Goal: Task Accomplishment & Management: Manage account settings

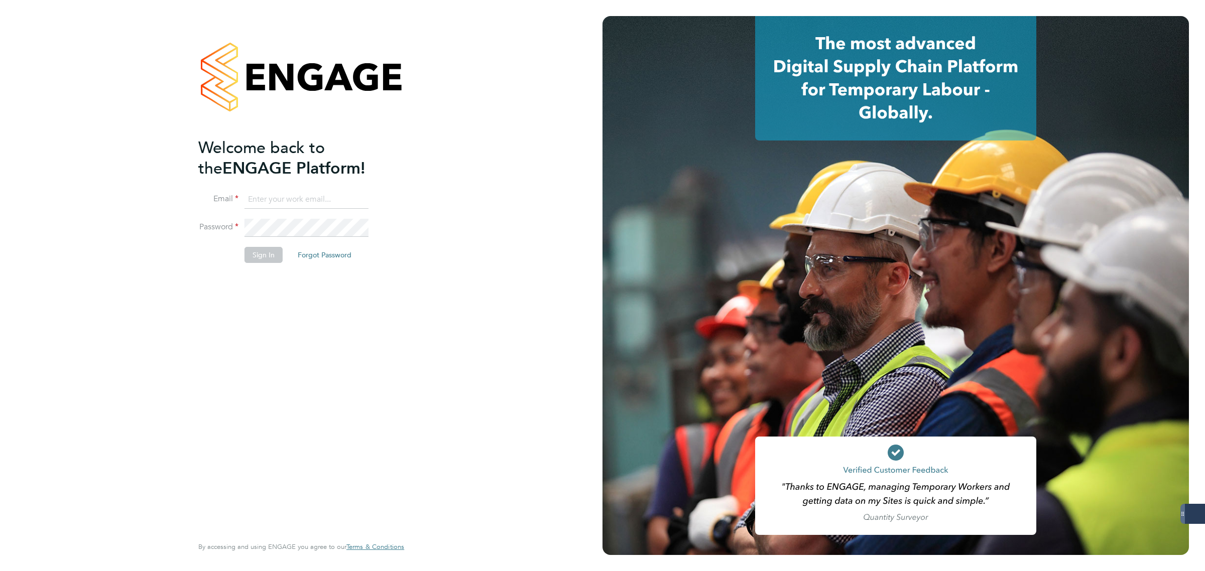
type input "matthew.robson@servicecare.org.uk"
click at [270, 254] on button "Sign In" at bounding box center [264, 255] width 38 height 16
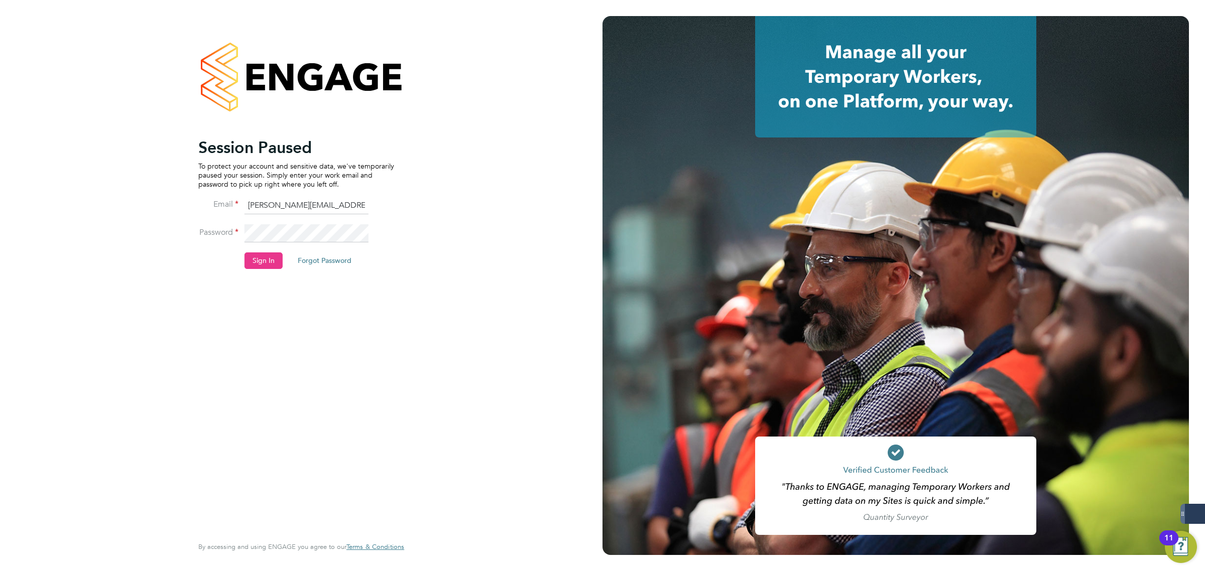
click at [274, 267] on button "Sign In" at bounding box center [264, 261] width 38 height 16
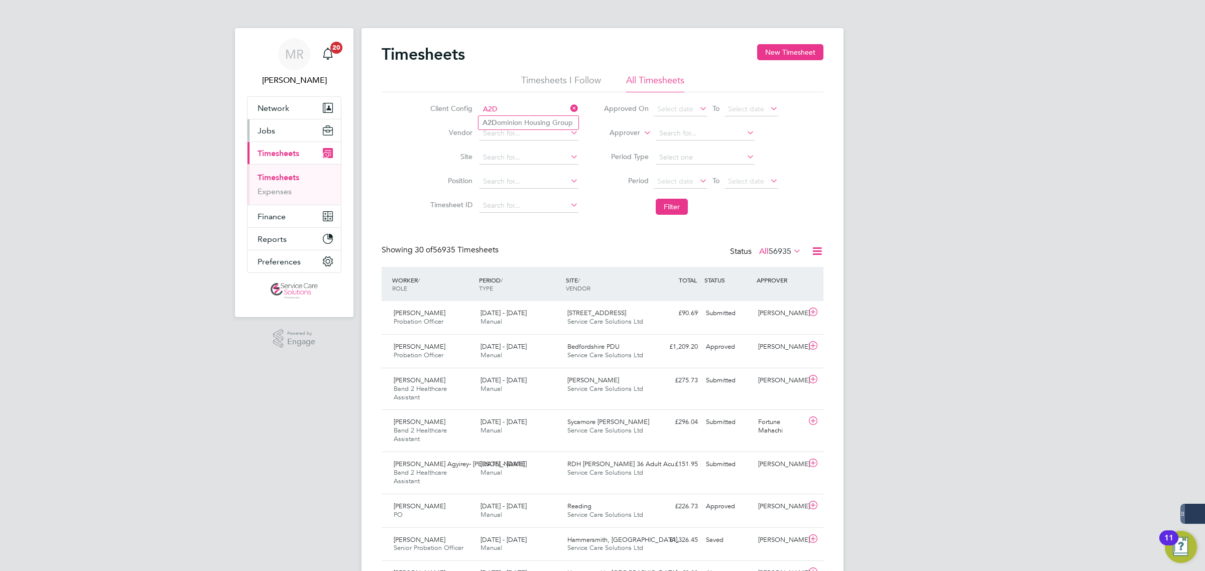
type input "A2D"
click at [273, 133] on span "Jobs" at bounding box center [267, 131] width 18 height 10
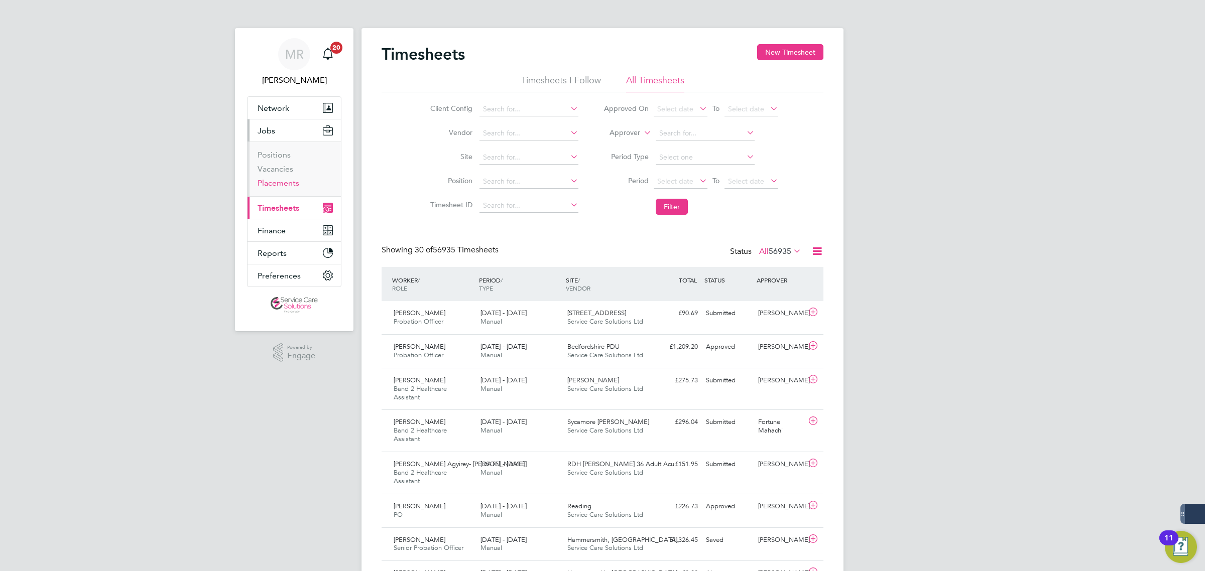
click at [283, 185] on link "Placements" at bounding box center [279, 183] width 42 height 10
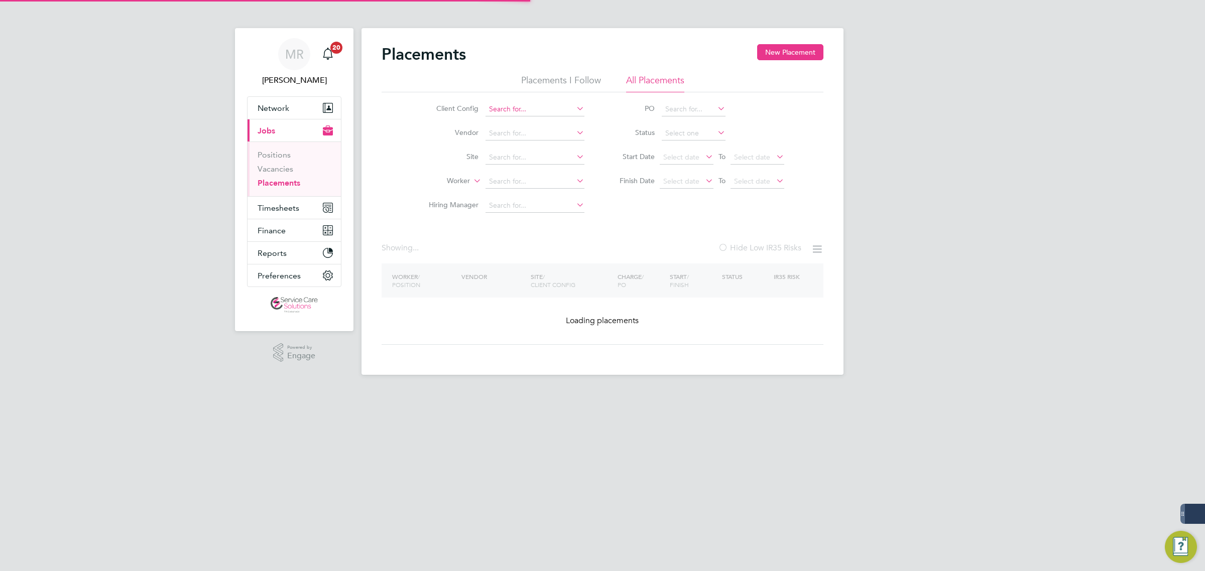
click at [518, 109] on input at bounding box center [535, 109] width 99 height 14
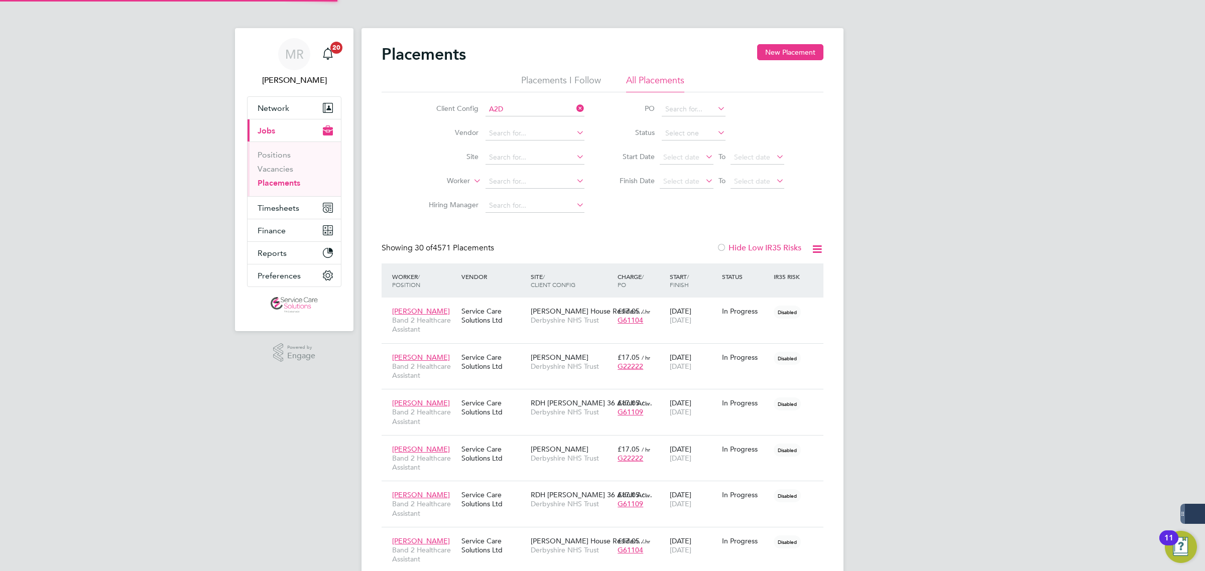
click at [531, 125] on li "A2D ominion Housing Group" at bounding box center [535, 123] width 100 height 14
type input "A2Dominion Housing Group"
click at [670, 131] on input at bounding box center [694, 134] width 64 height 14
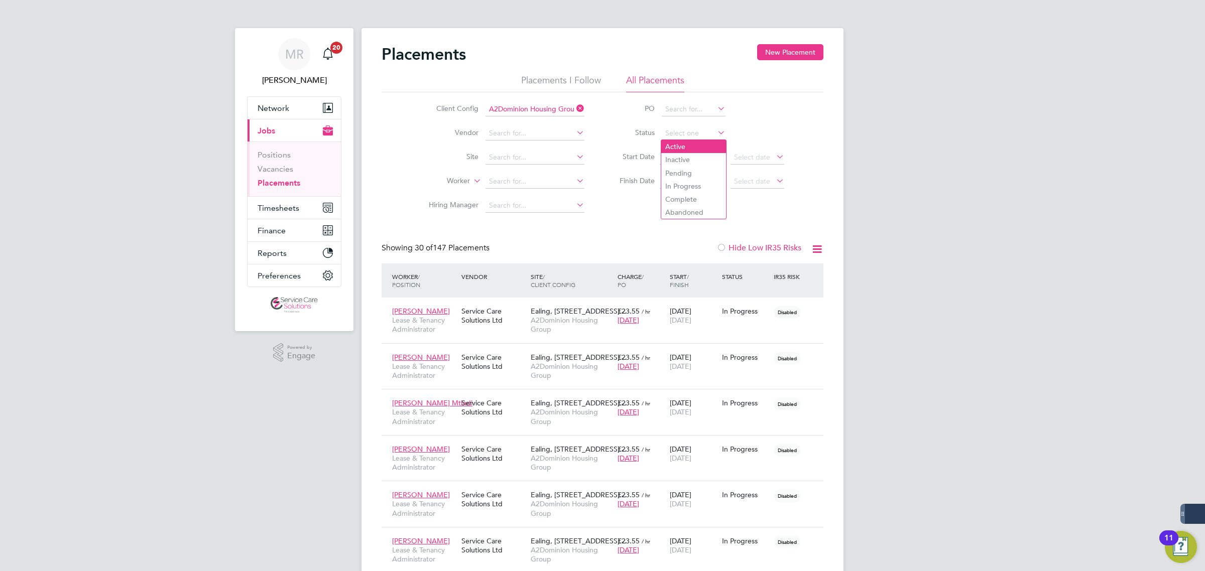
click at [673, 148] on li "Active" at bounding box center [693, 146] width 65 height 13
type input "Active"
click at [716, 130] on icon at bounding box center [716, 133] width 0 height 14
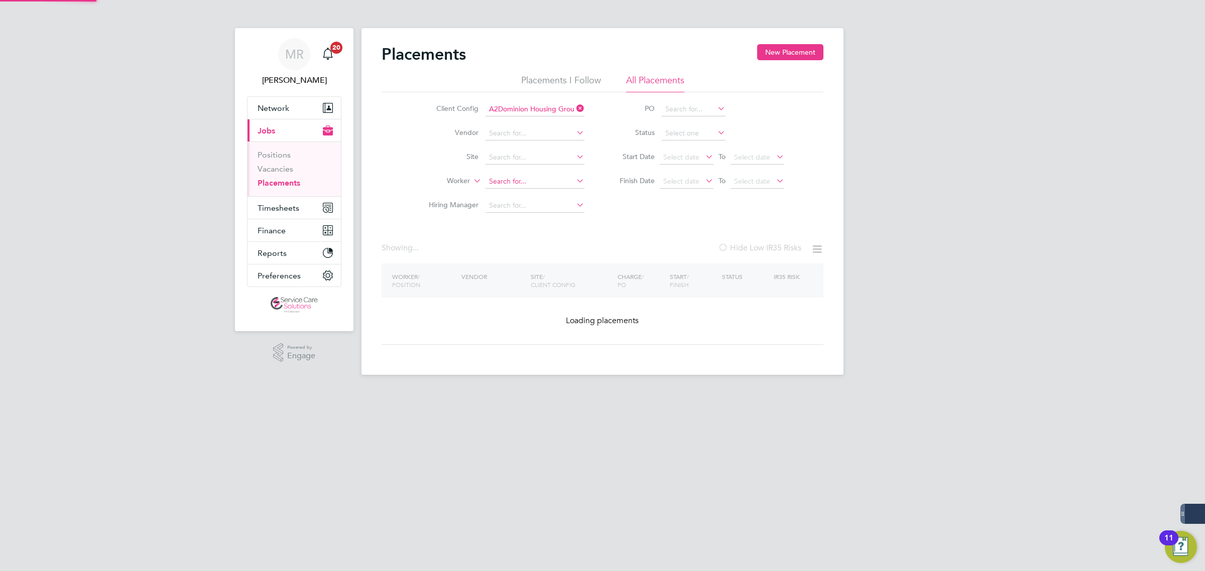
click at [567, 182] on input at bounding box center [535, 182] width 99 height 14
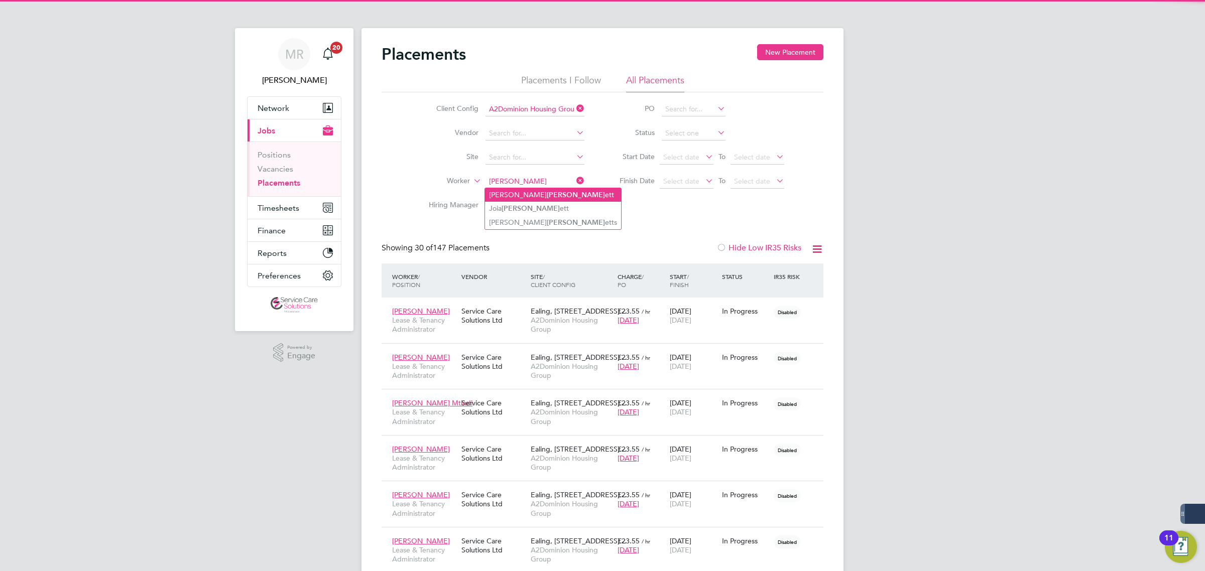
click at [538, 194] on li "Jennifer Benn ett" at bounding box center [553, 195] width 136 height 14
type input "Jennifer Bennett"
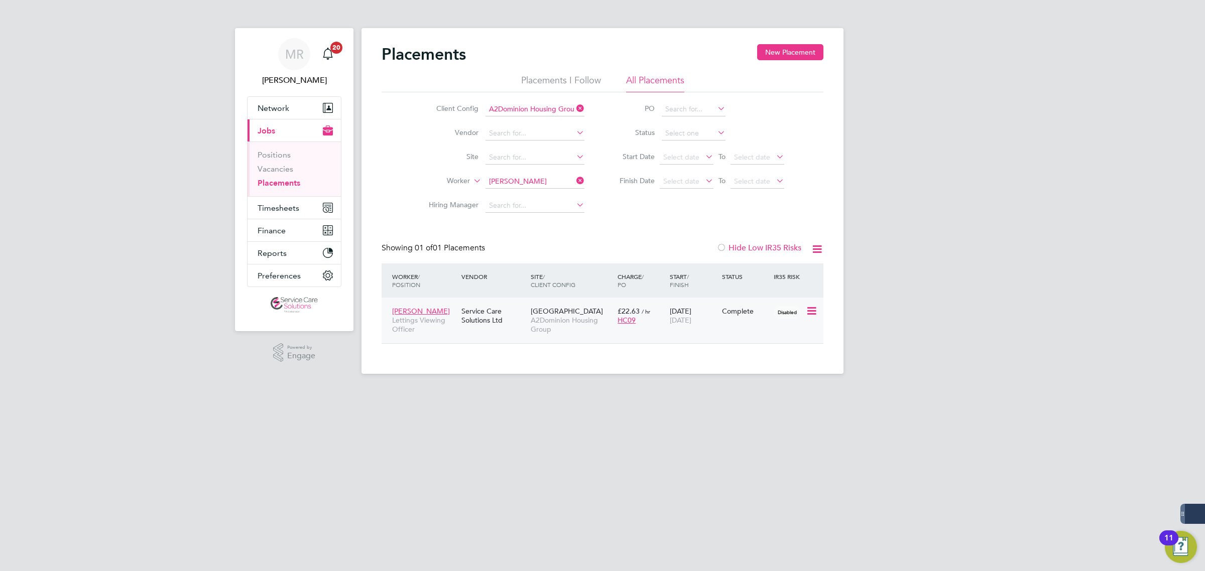
click at [687, 319] on span "[DATE]" at bounding box center [681, 320] width 22 height 9
click at [543, 187] on input at bounding box center [535, 182] width 99 height 14
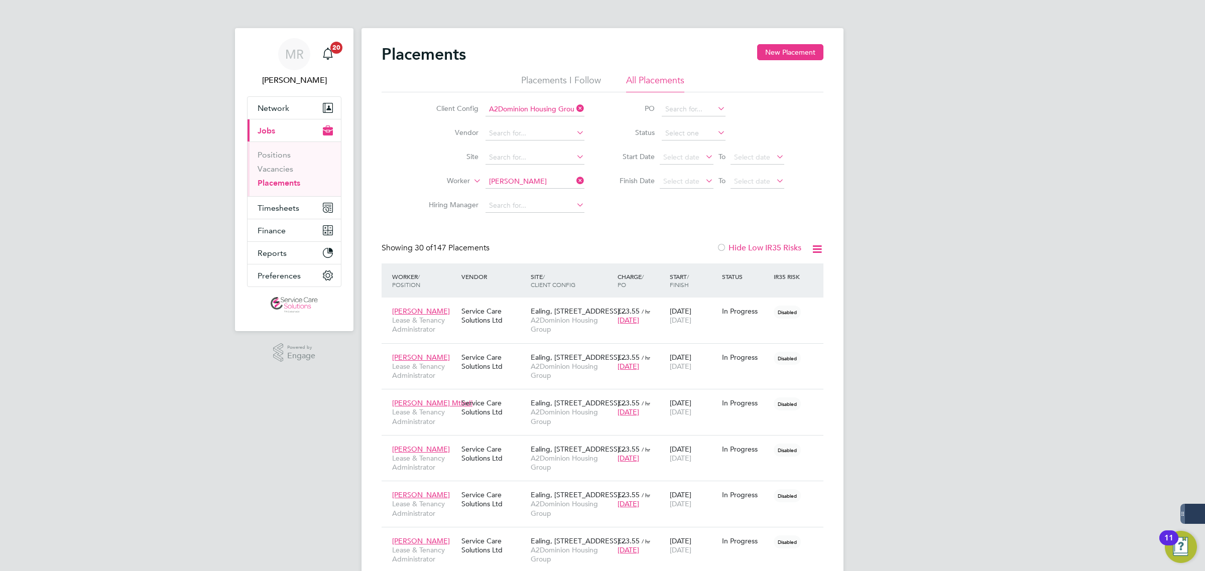
click at [534, 196] on li "Erica Raymond" at bounding box center [547, 195] width 124 height 14
type input "[PERSON_NAME]"
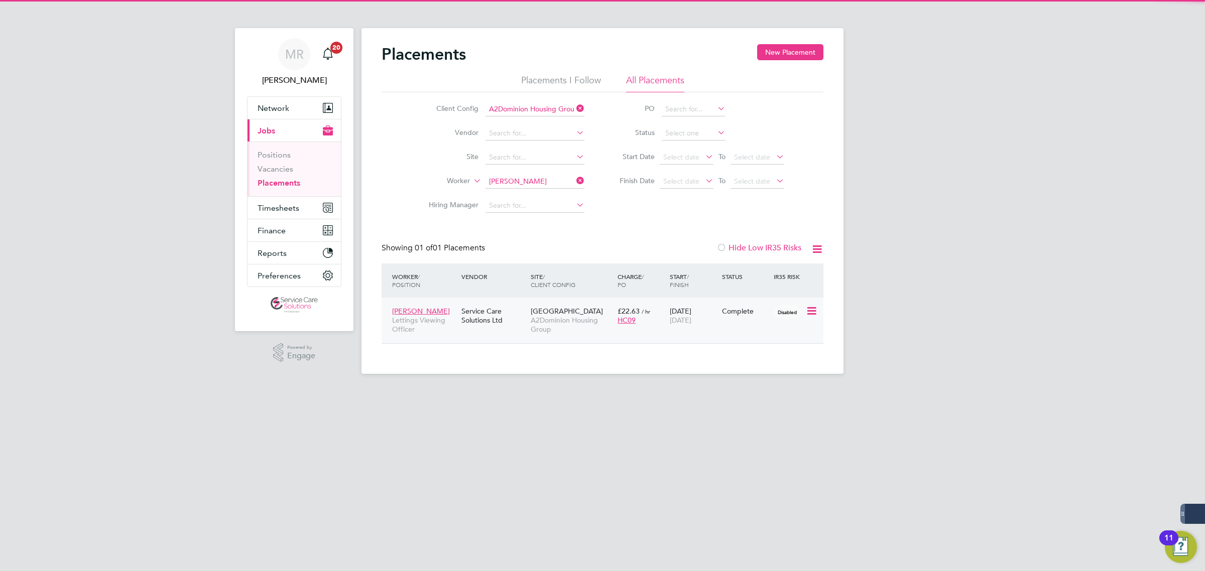
click at [686, 330] on div "Erica Raymond Lettings Viewing Officer Service Care Solutions Ltd Thames Street…" at bounding box center [603, 321] width 442 height 46
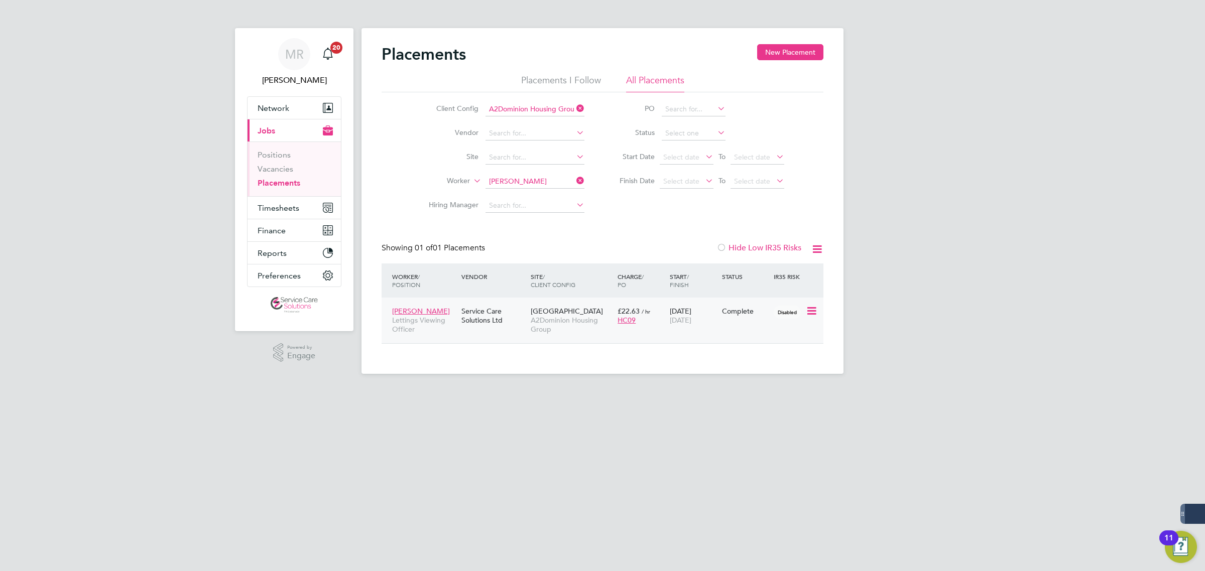
click at [681, 317] on span "[DATE]" at bounding box center [681, 320] width 22 height 9
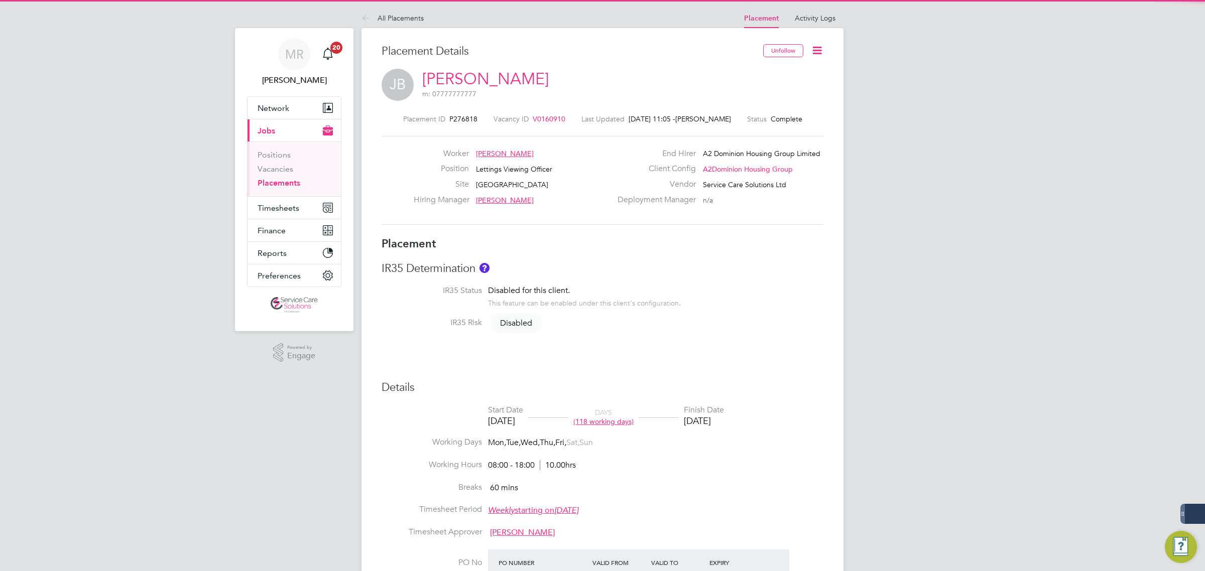
click at [817, 48] on icon at bounding box center [817, 50] width 13 height 13
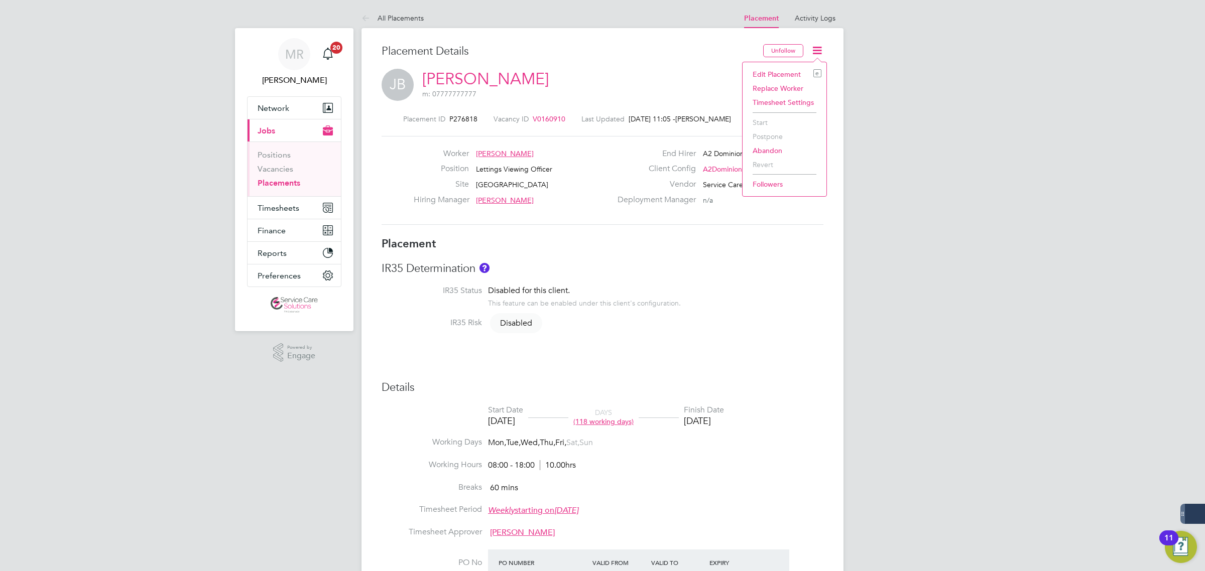
click at [784, 74] on li "Edit Placement e" at bounding box center [785, 74] width 74 height 14
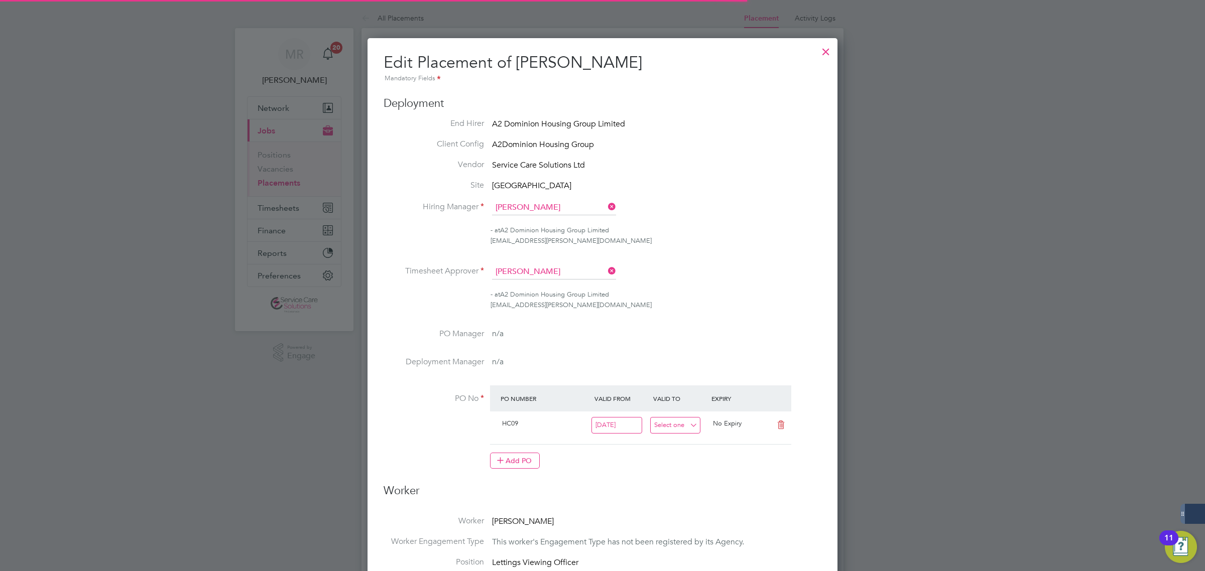
scroll to position [5, 5]
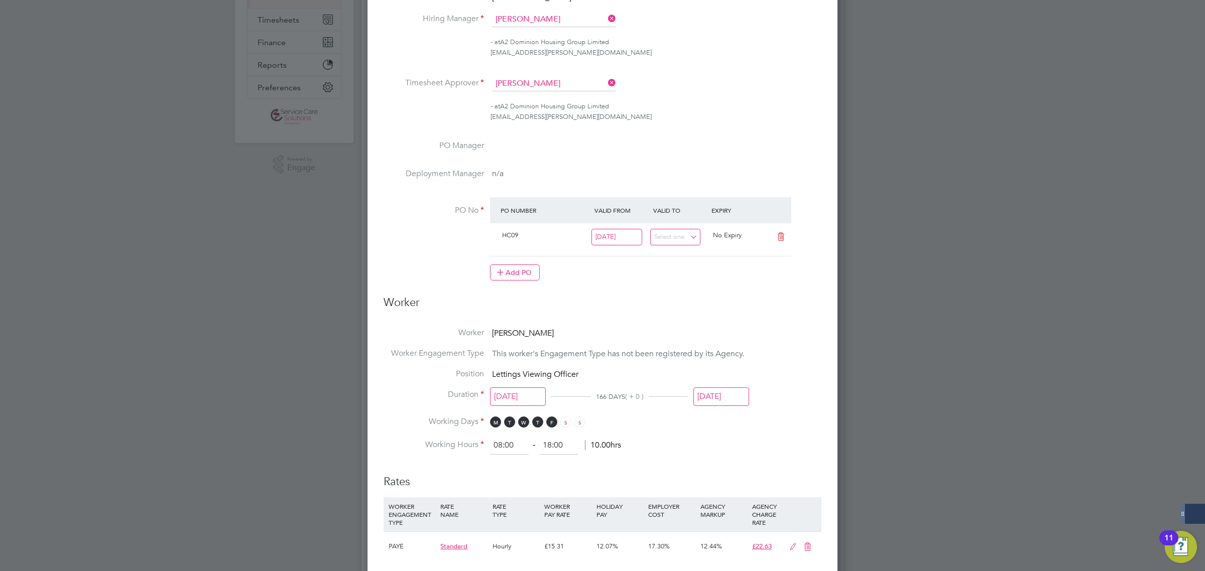
click at [716, 402] on input "[DATE]" at bounding box center [721, 397] width 56 height 19
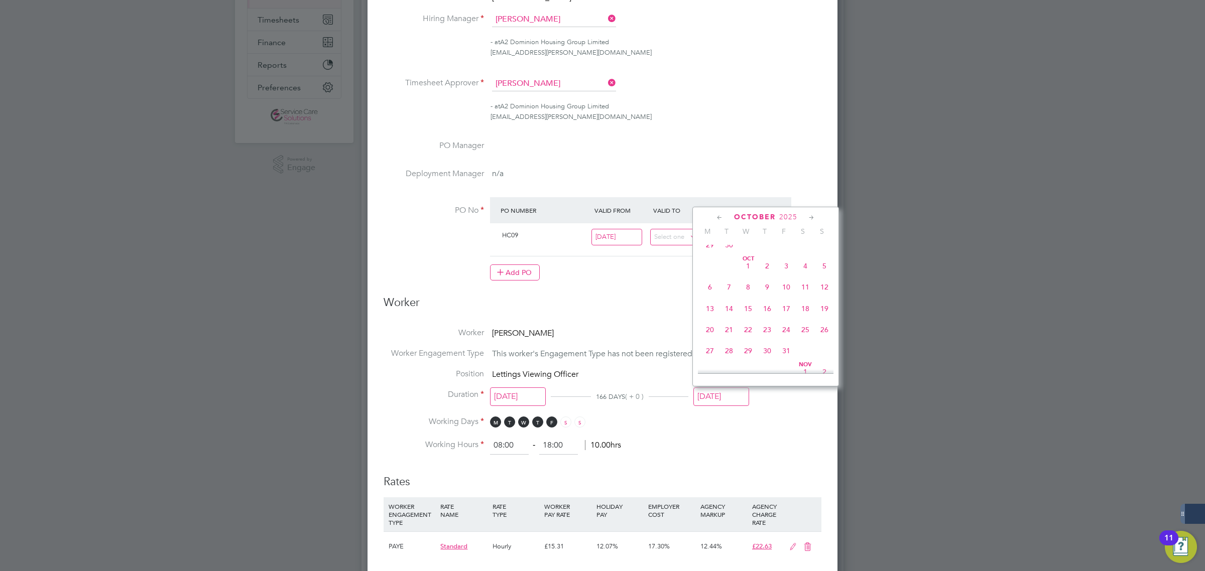
click at [789, 276] on span "3" at bounding box center [786, 266] width 19 height 19
type input "[DATE]"
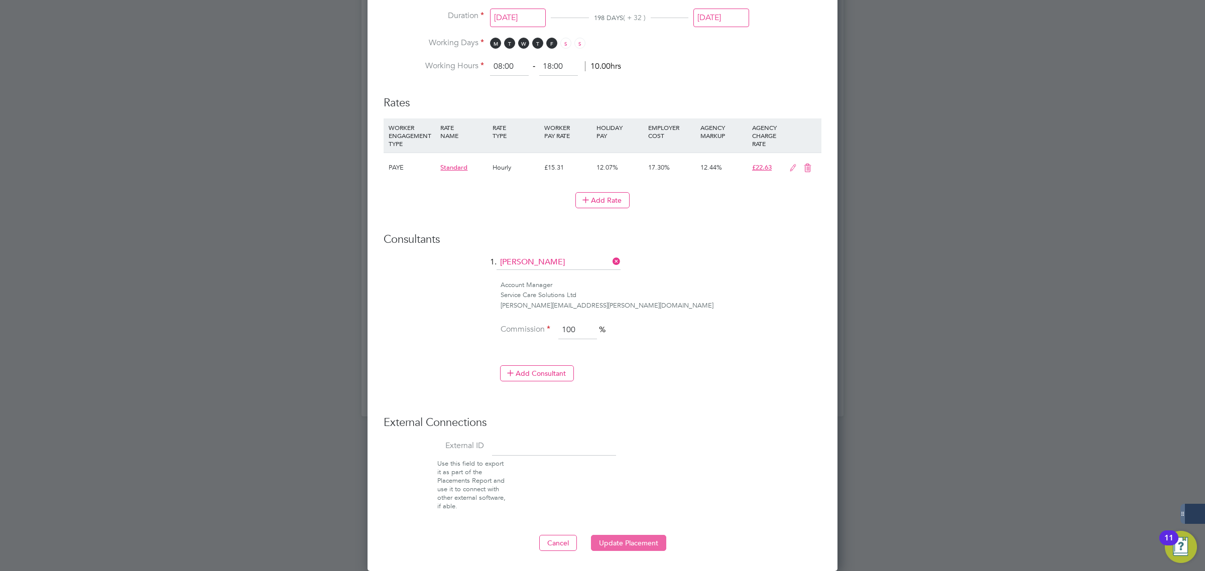
click at [628, 540] on button "Update Placement" at bounding box center [628, 543] width 75 height 16
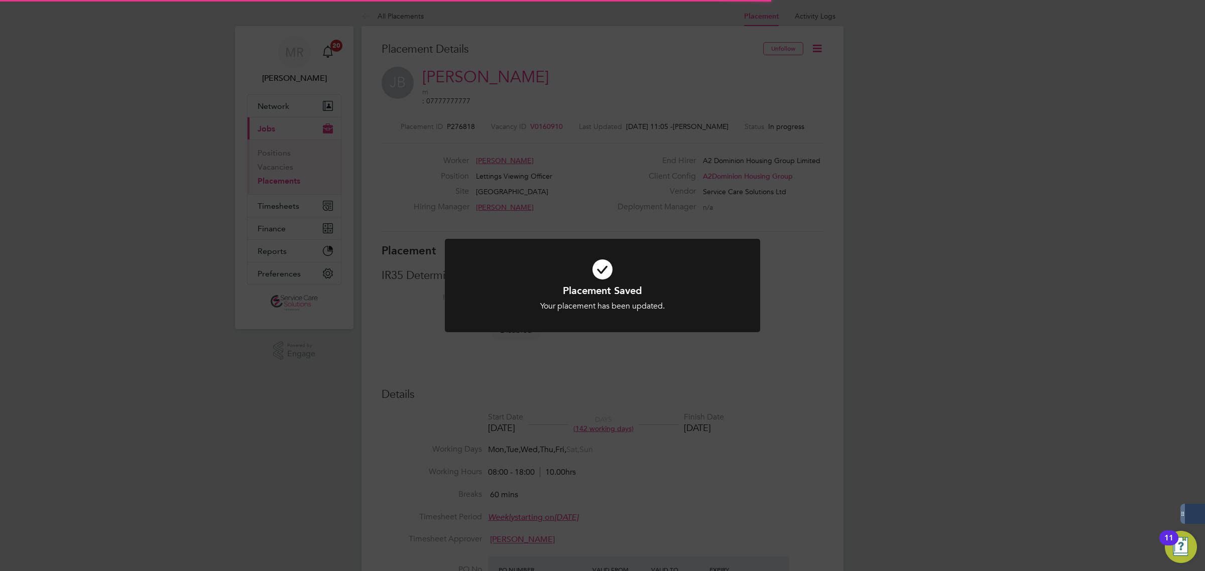
click at [975, 234] on div "Placement Saved Your placement has been updated. Cancel Okay" at bounding box center [602, 285] width 1205 height 571
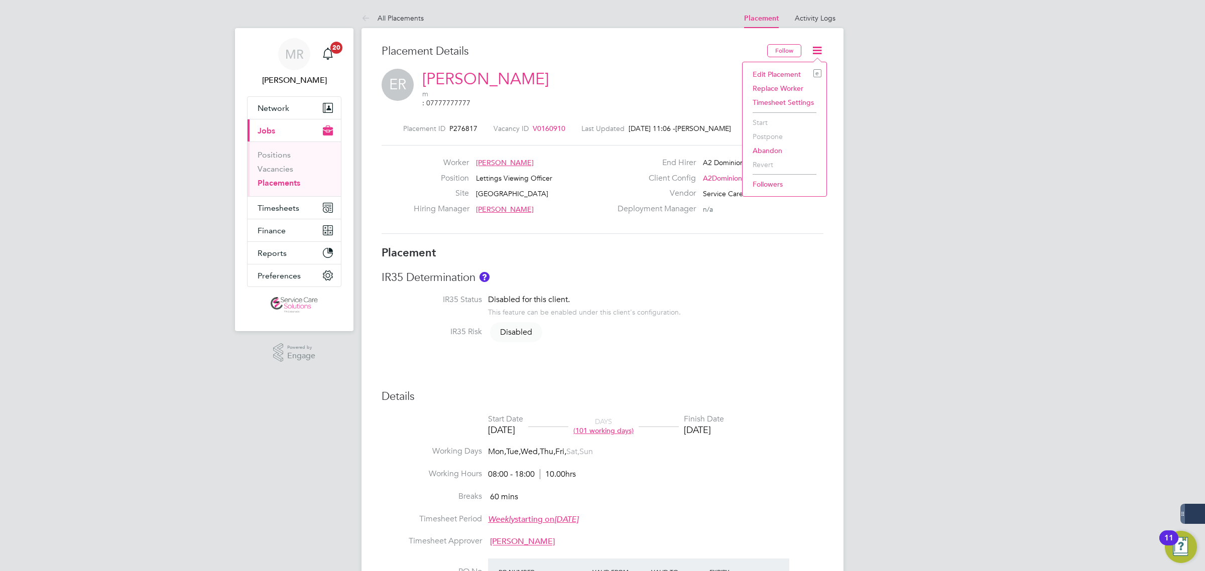
click at [787, 70] on li "Edit Placement e" at bounding box center [785, 74] width 74 height 14
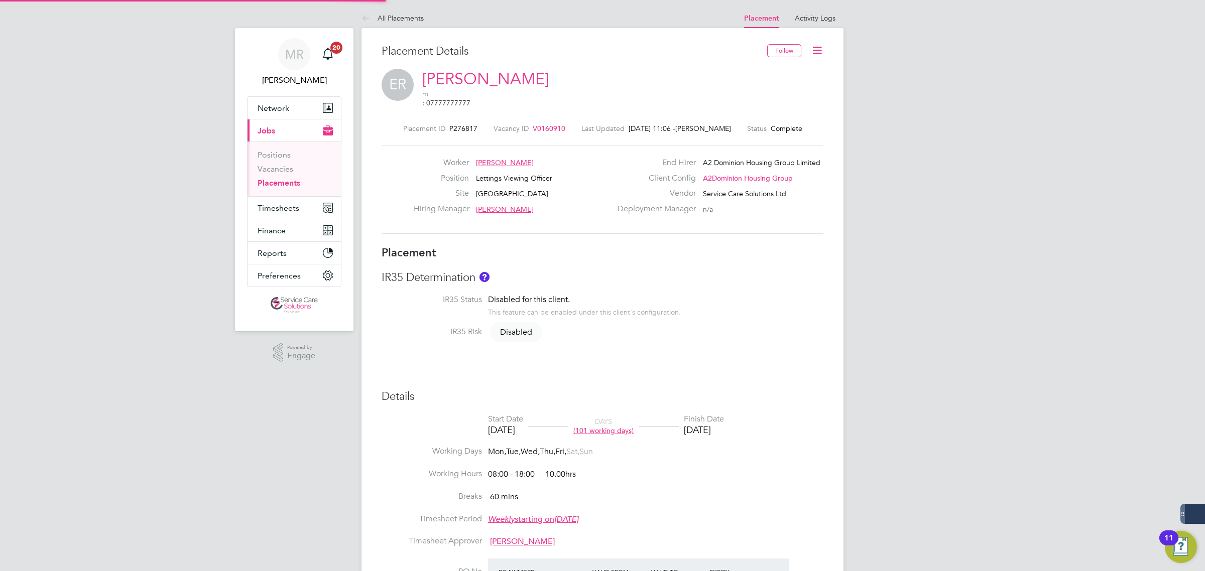
type input "[PERSON_NAME]"
type input "[DATE]"
type input "08:00"
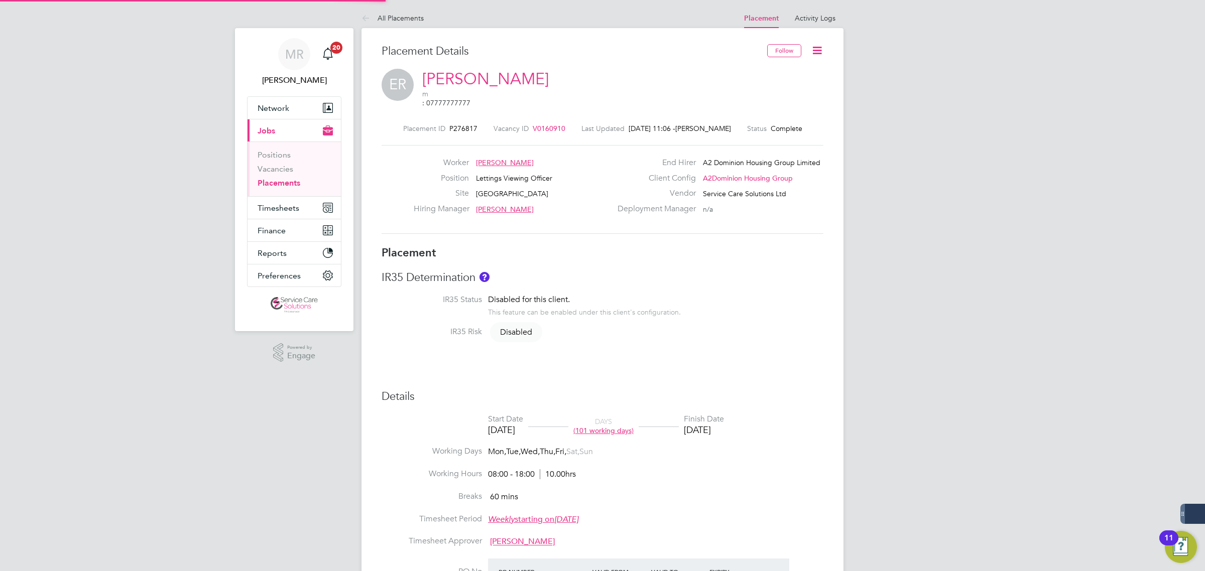
type input "18:00"
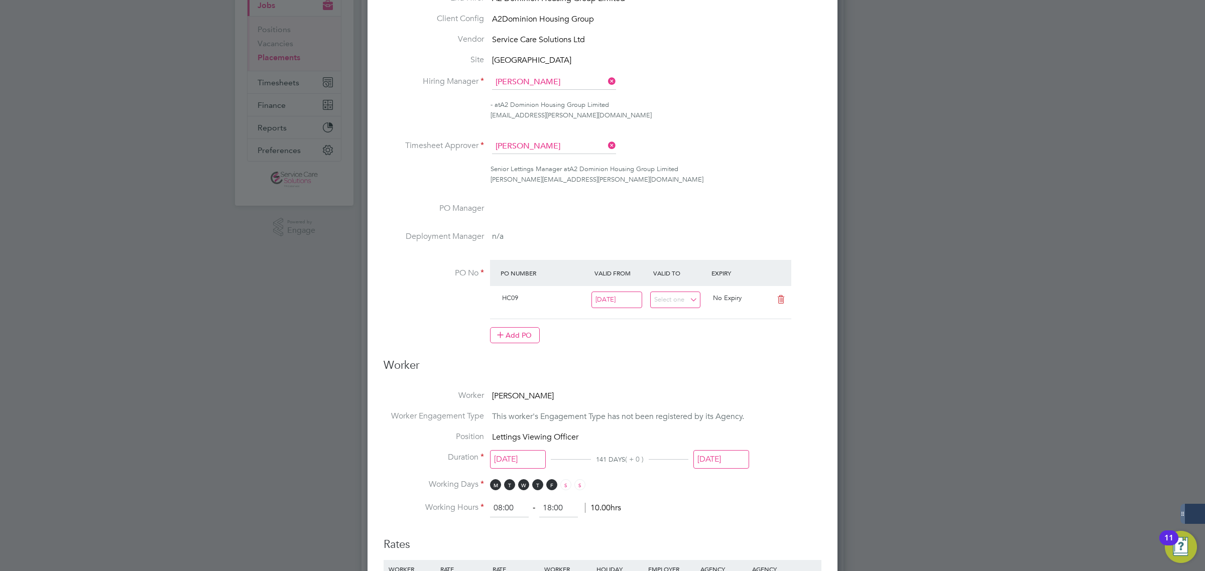
click at [718, 448] on li "Position Lettings Viewing Officer" at bounding box center [603, 442] width 438 height 21
click at [720, 457] on input "[DATE]" at bounding box center [721, 459] width 56 height 19
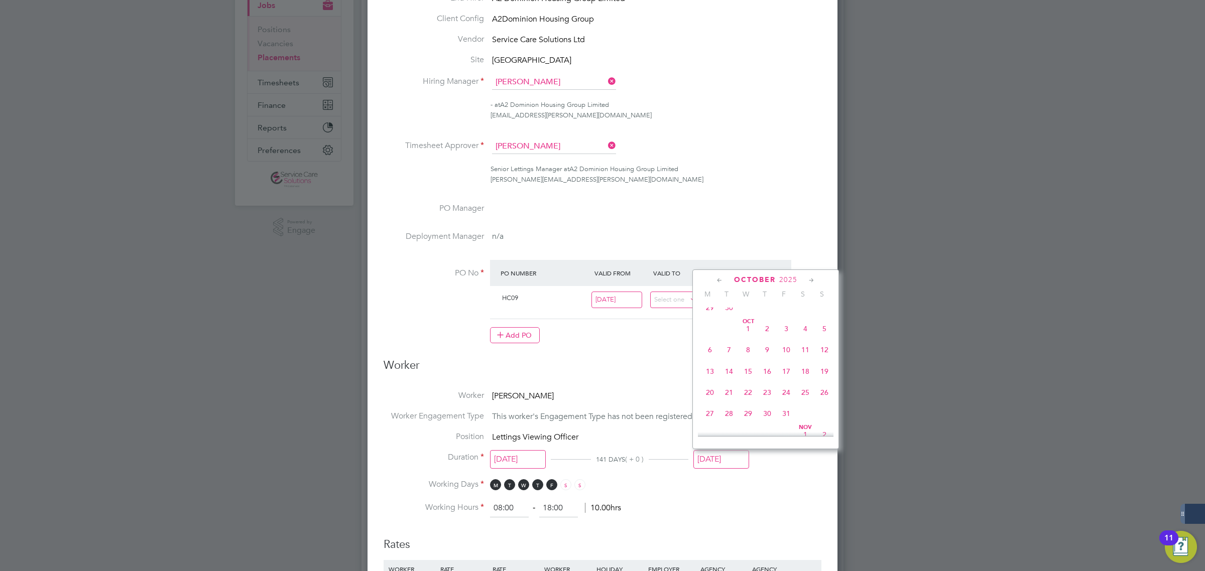
click at [786, 338] on span "3" at bounding box center [786, 328] width 19 height 19
type input "[DATE]"
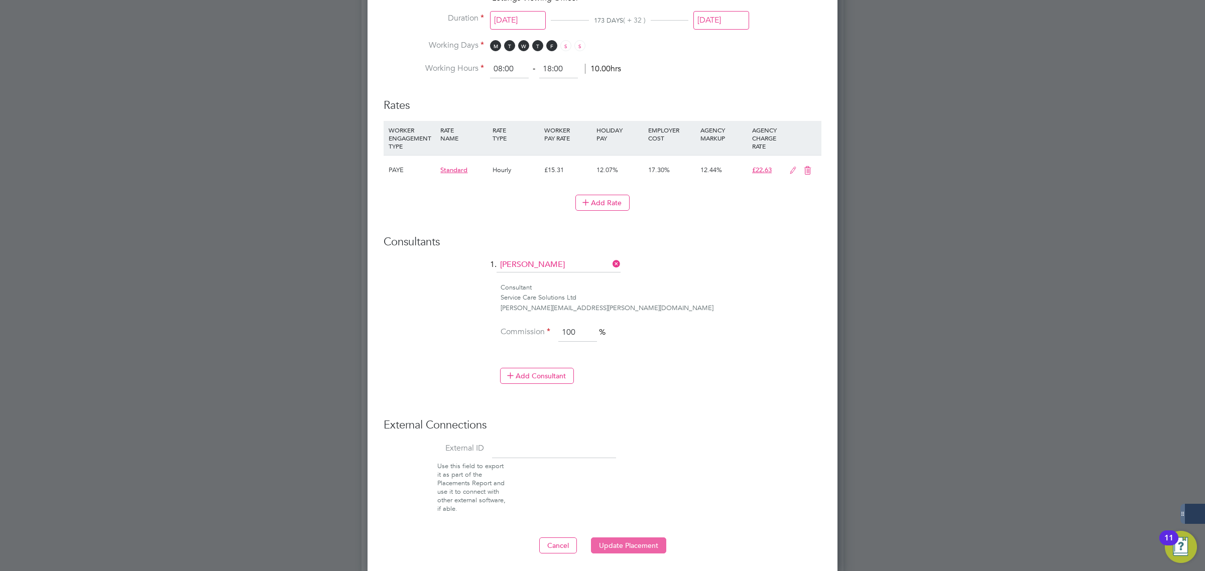
click at [611, 546] on button "Update Placement" at bounding box center [628, 546] width 75 height 16
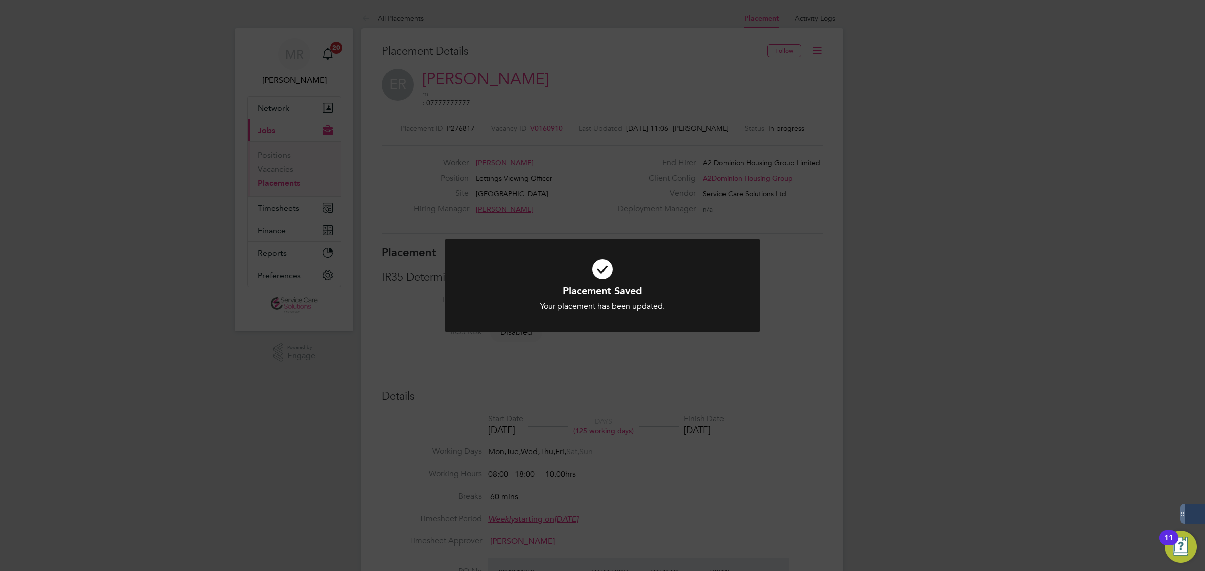
click at [1039, 327] on div "Placement Saved Your placement has been updated. Cancel Okay" at bounding box center [602, 285] width 1205 height 571
